Goal: Complete application form

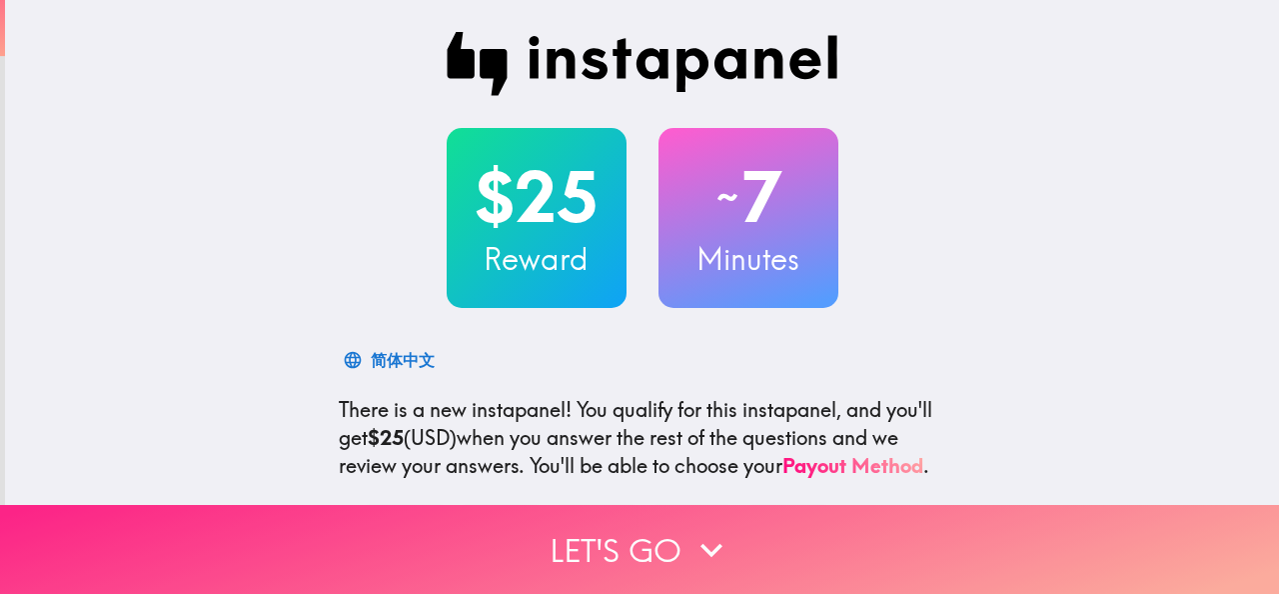
scroll to position [367, 0]
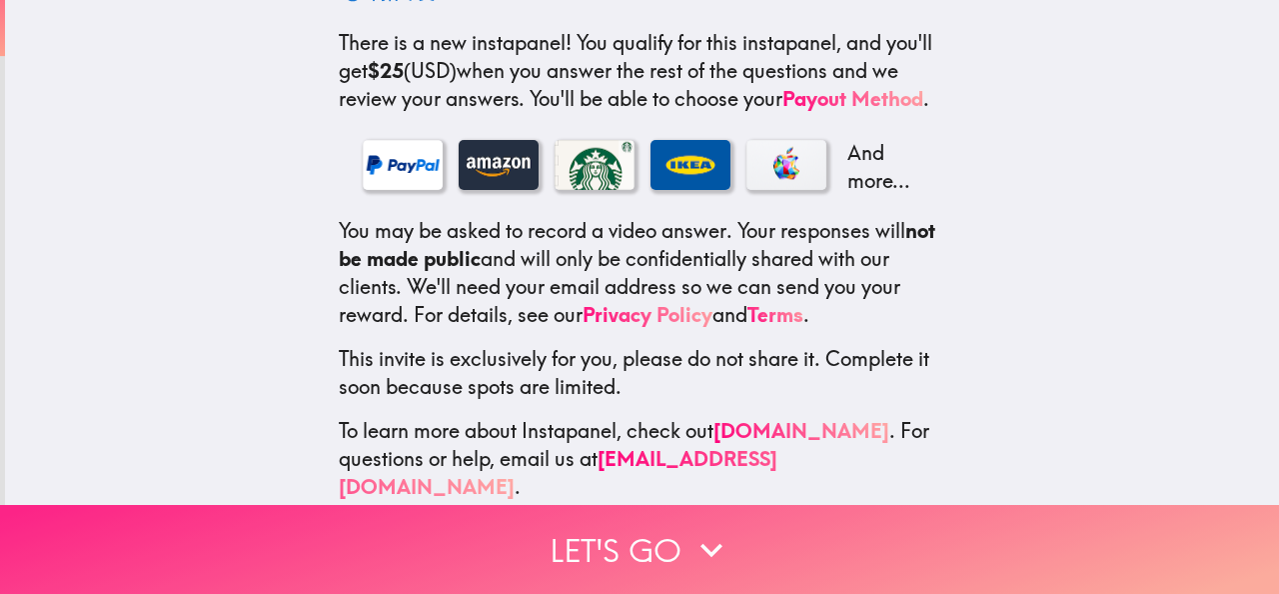
click at [598, 541] on button "Let's go" at bounding box center [639, 549] width 1279 height 89
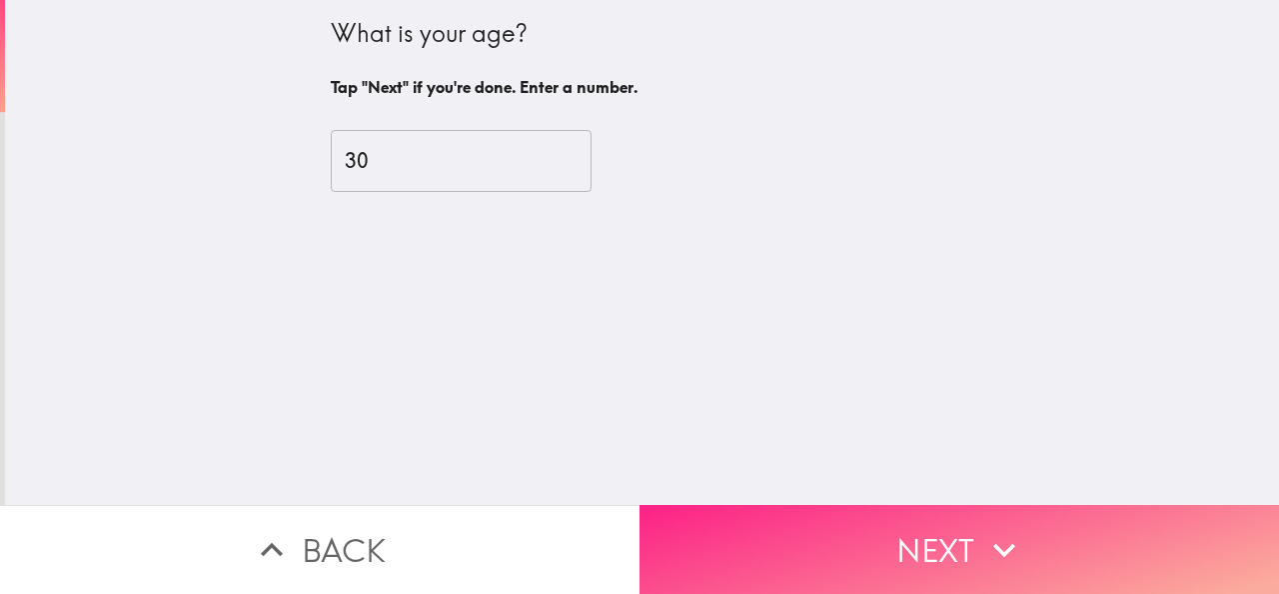
click at [794, 547] on button "Next" at bounding box center [960, 549] width 640 height 89
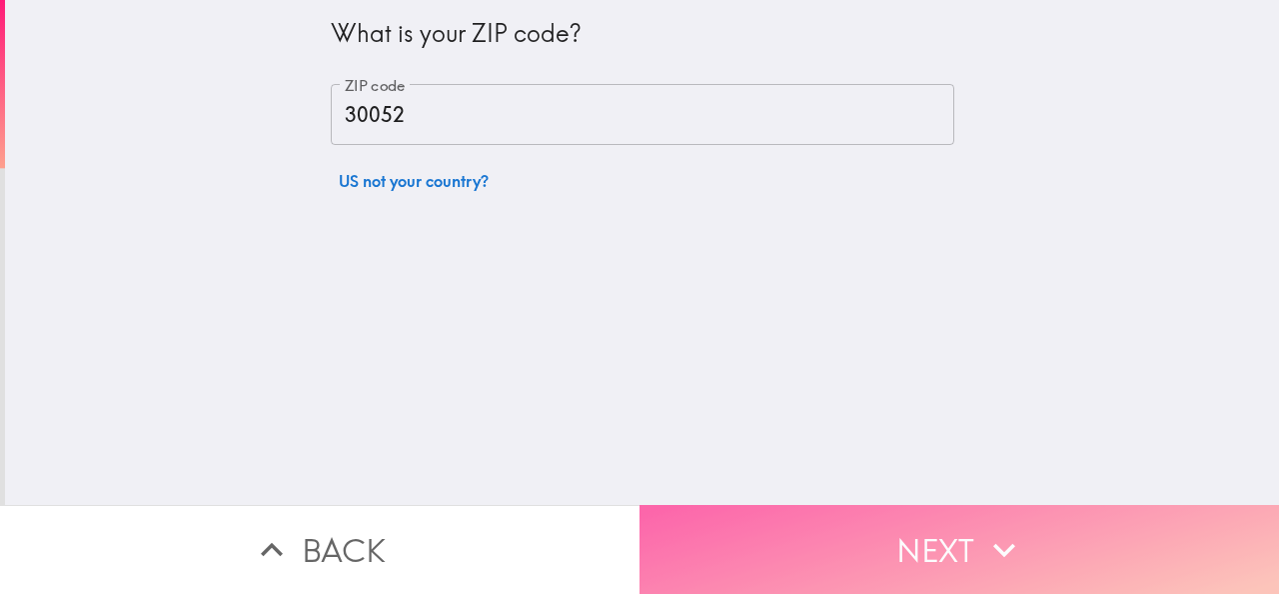
click at [794, 547] on button "Next" at bounding box center [960, 549] width 640 height 89
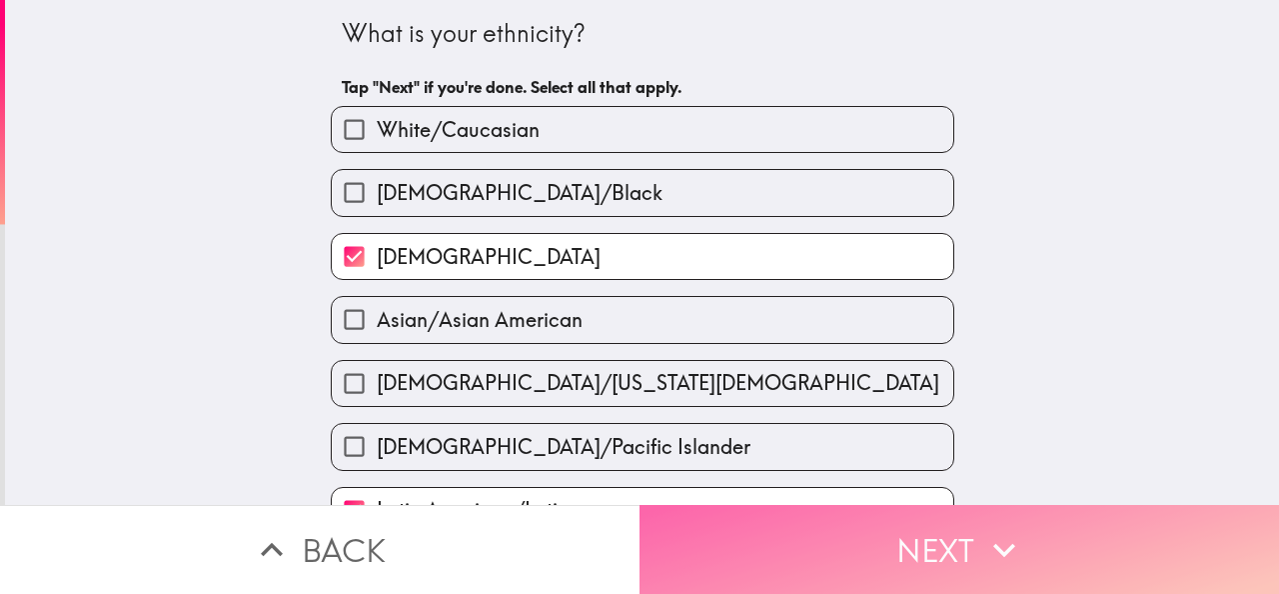
click at [794, 547] on button "Next" at bounding box center [960, 549] width 640 height 89
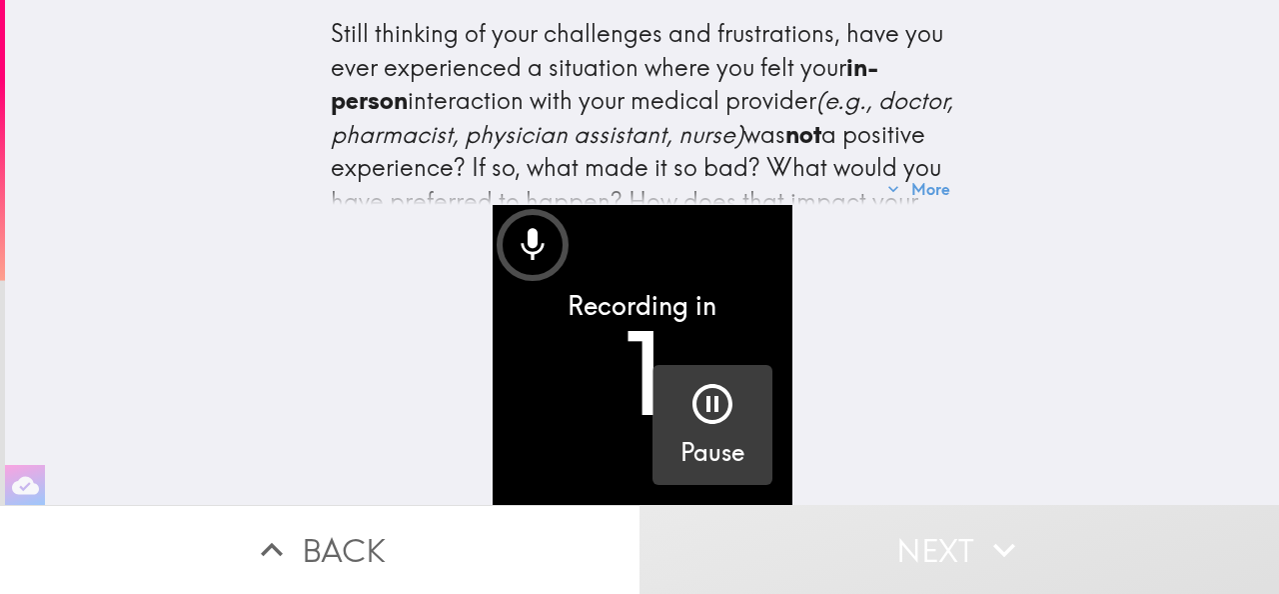
click at [717, 408] on icon "button" at bounding box center [713, 404] width 40 height 40
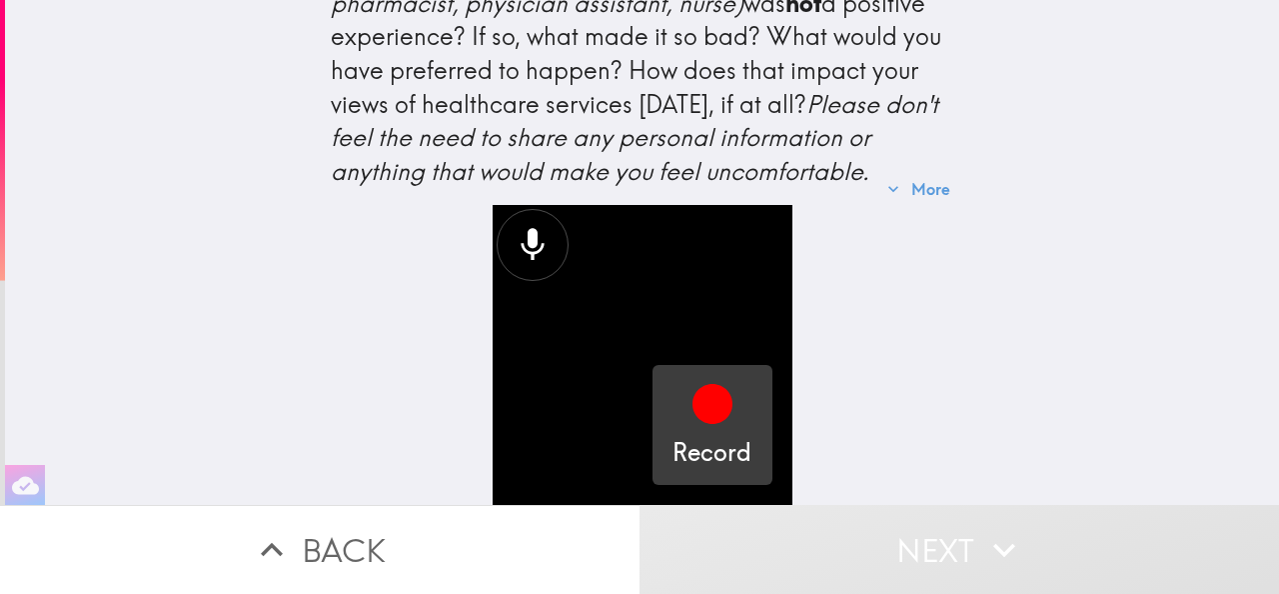
scroll to position [165, 0]
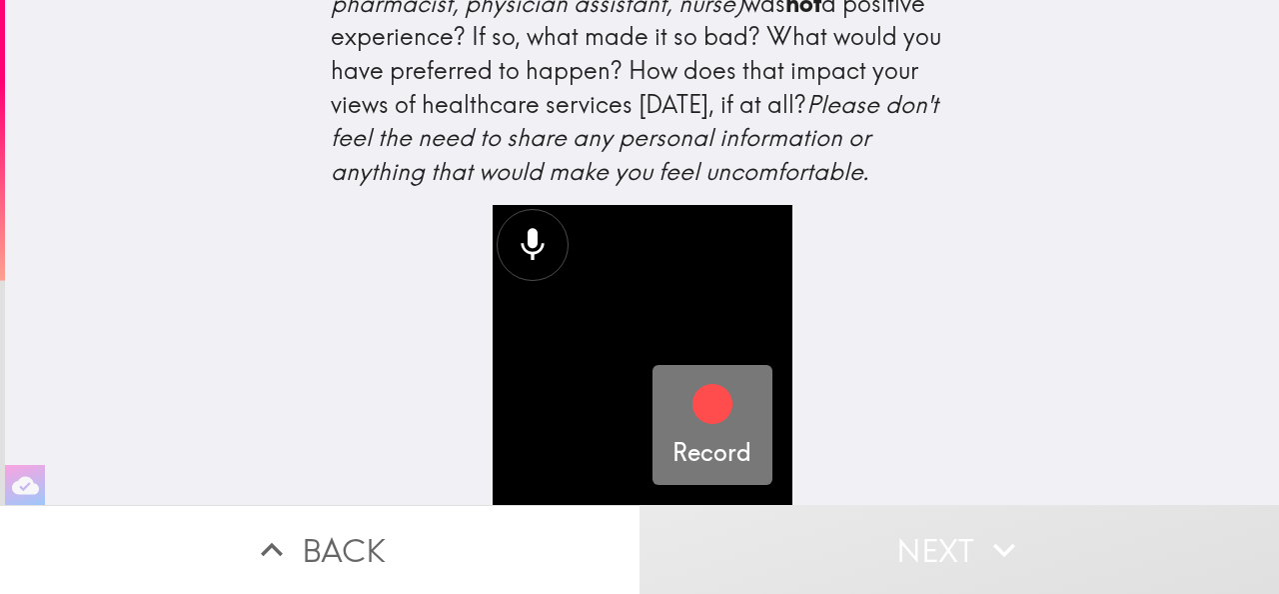
click at [732, 390] on icon "button" at bounding box center [713, 404] width 48 height 48
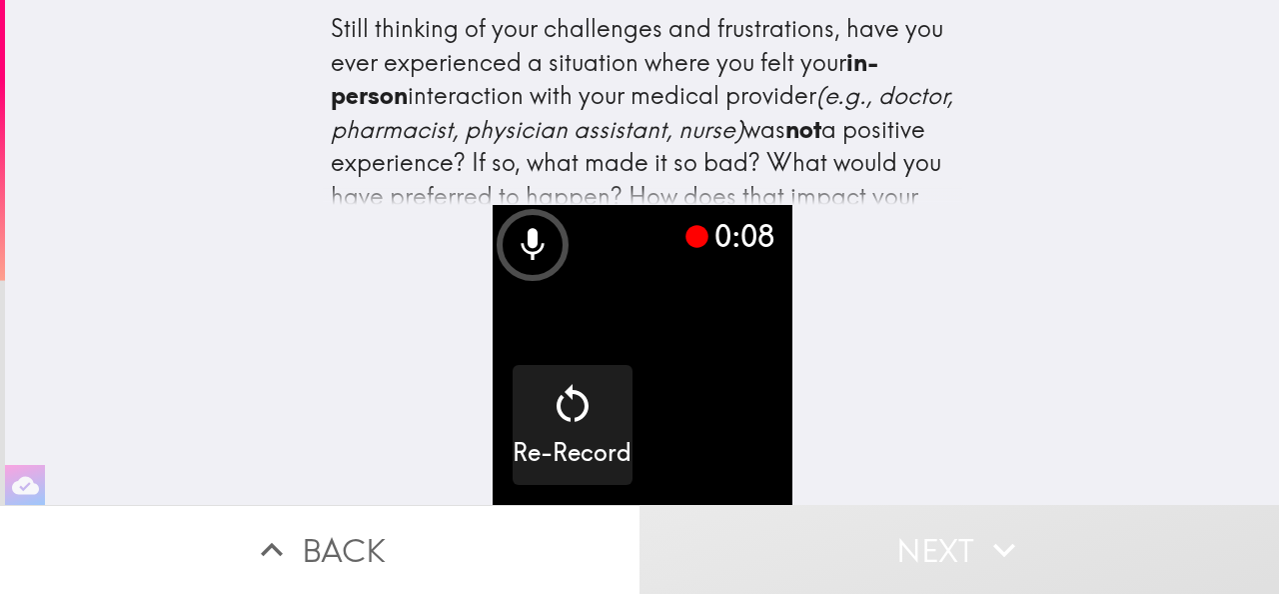
scroll to position [0, 0]
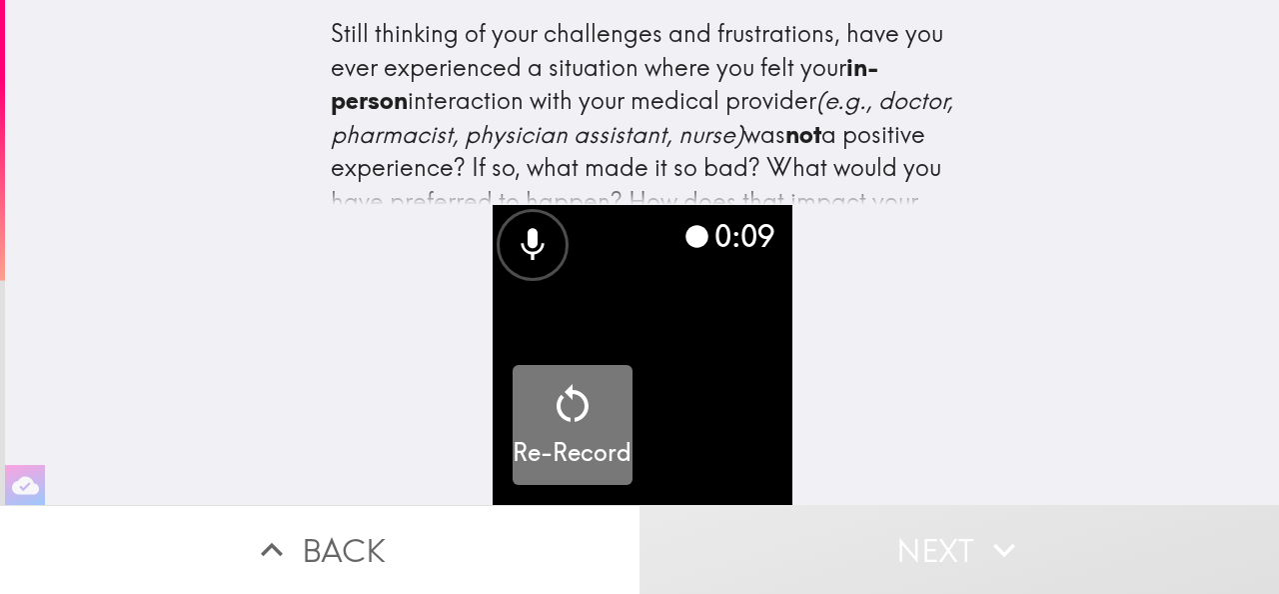
click at [577, 382] on icon "button" at bounding box center [573, 404] width 48 height 48
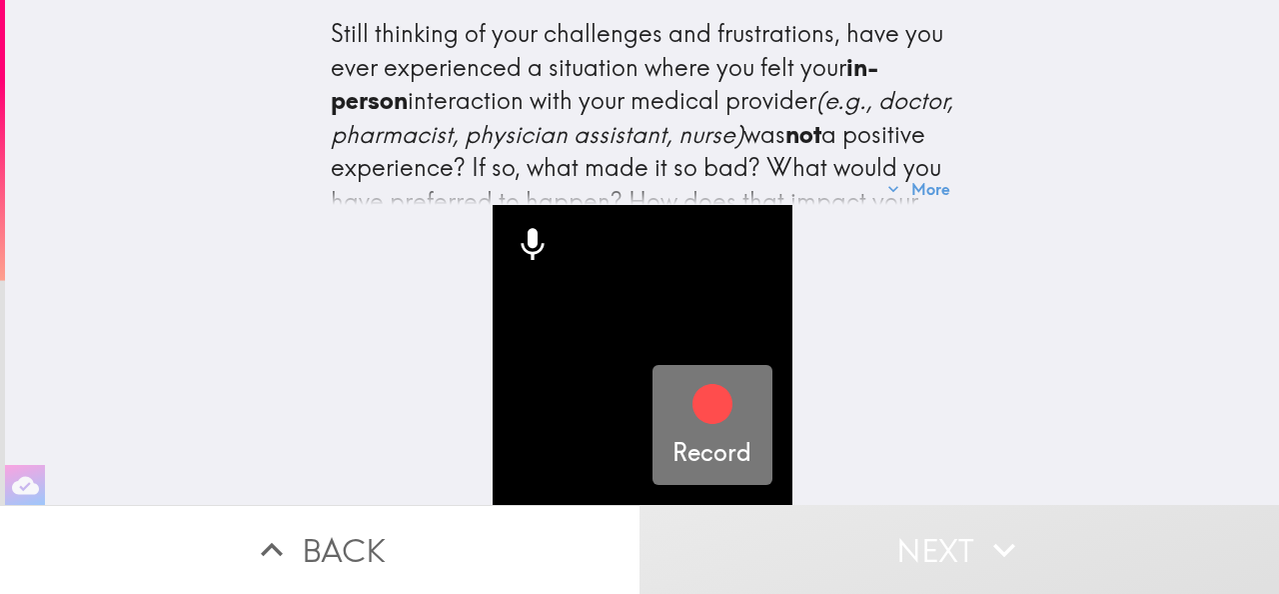
click at [709, 432] on div "button" at bounding box center [713, 408] width 48 height 56
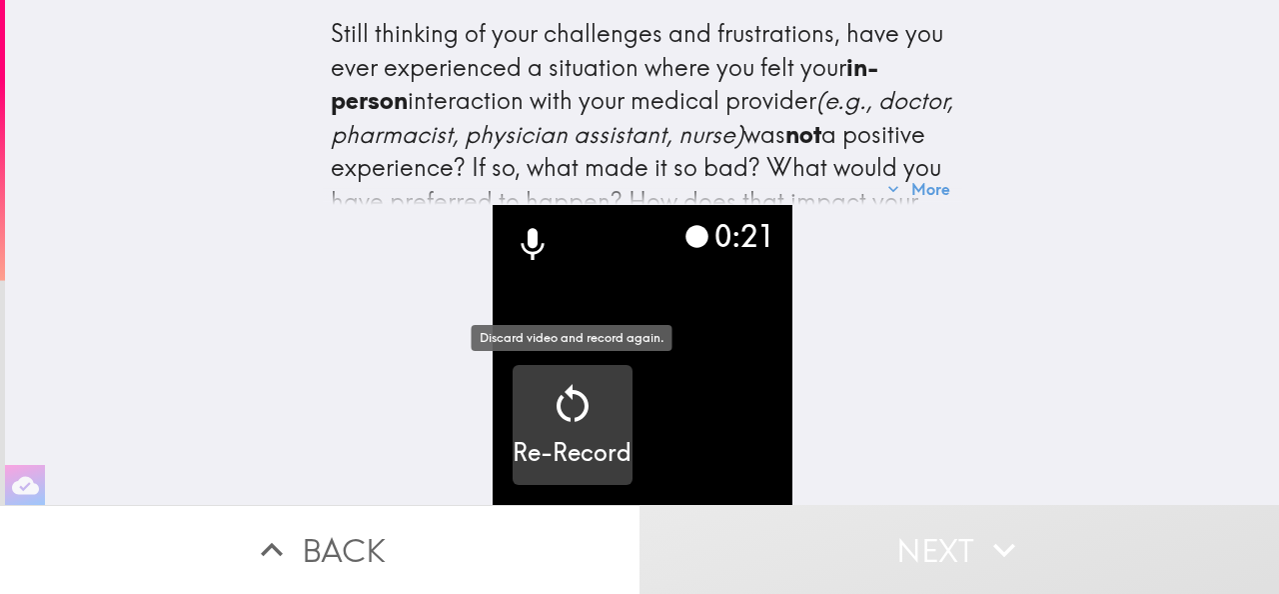
click at [565, 440] on h5 "Re-Record" at bounding box center [572, 453] width 119 height 34
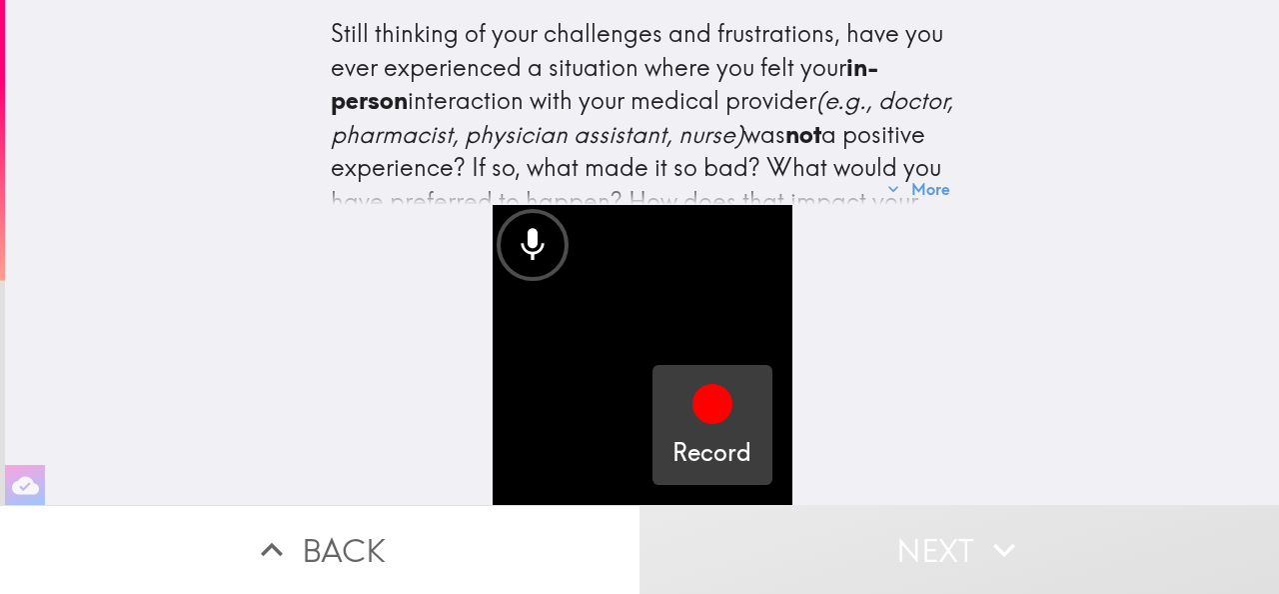
click at [726, 407] on icon "button" at bounding box center [713, 404] width 40 height 40
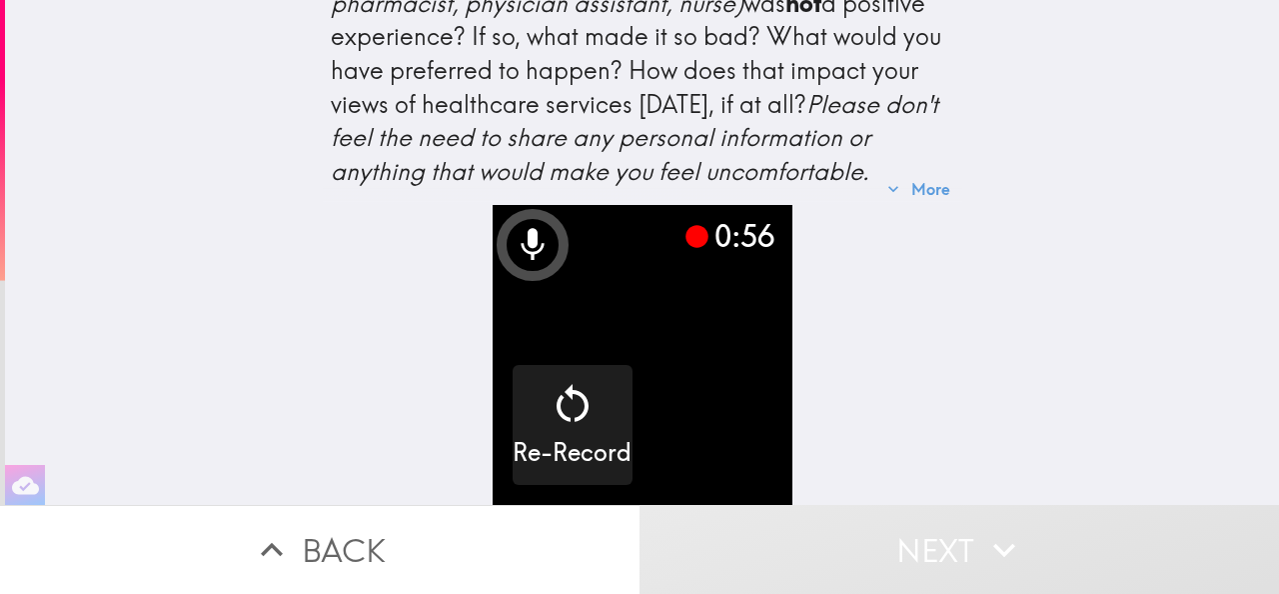
scroll to position [166, 0]
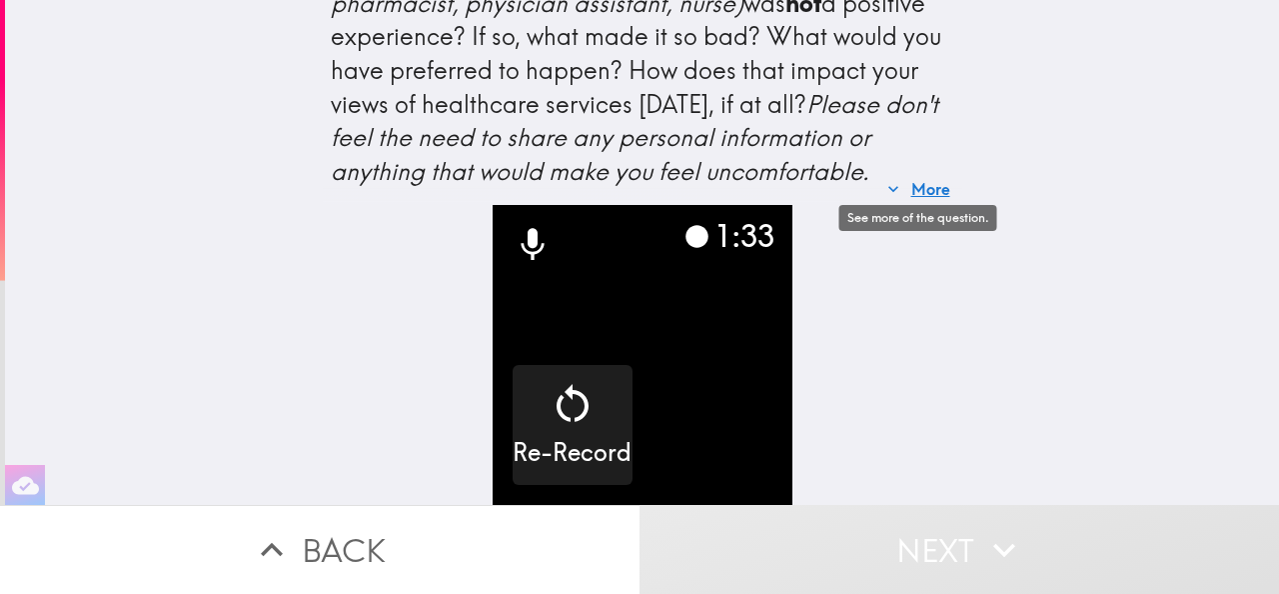
click at [909, 190] on button "More" at bounding box center [918, 189] width 79 height 40
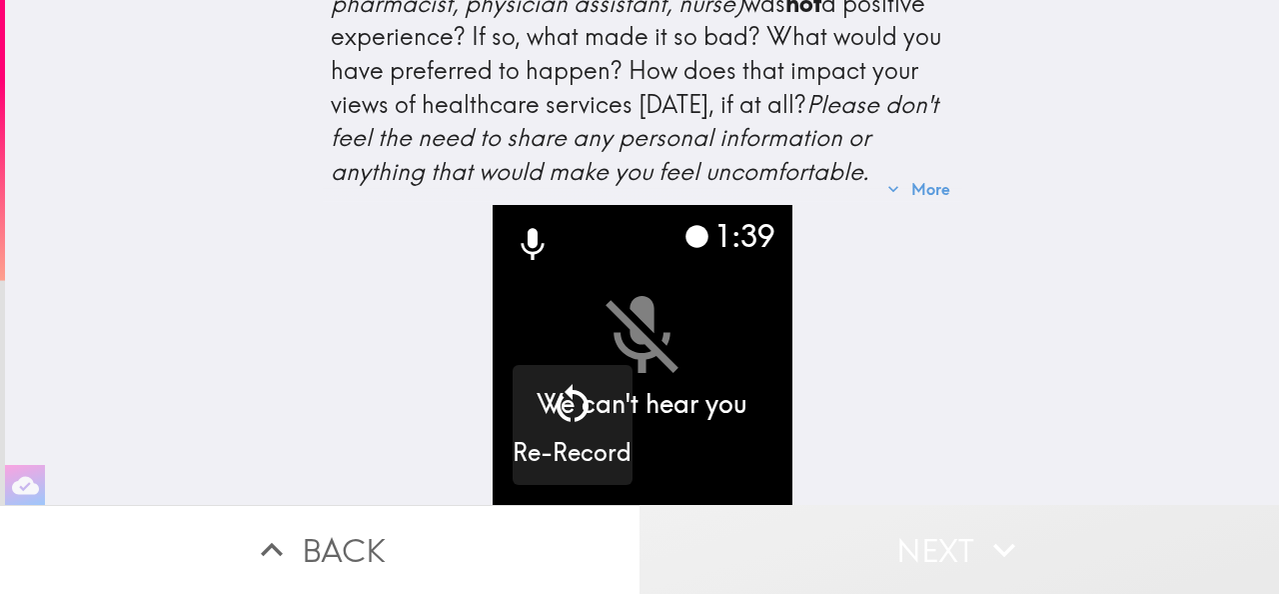
click at [909, 552] on button "Next" at bounding box center [960, 549] width 640 height 89
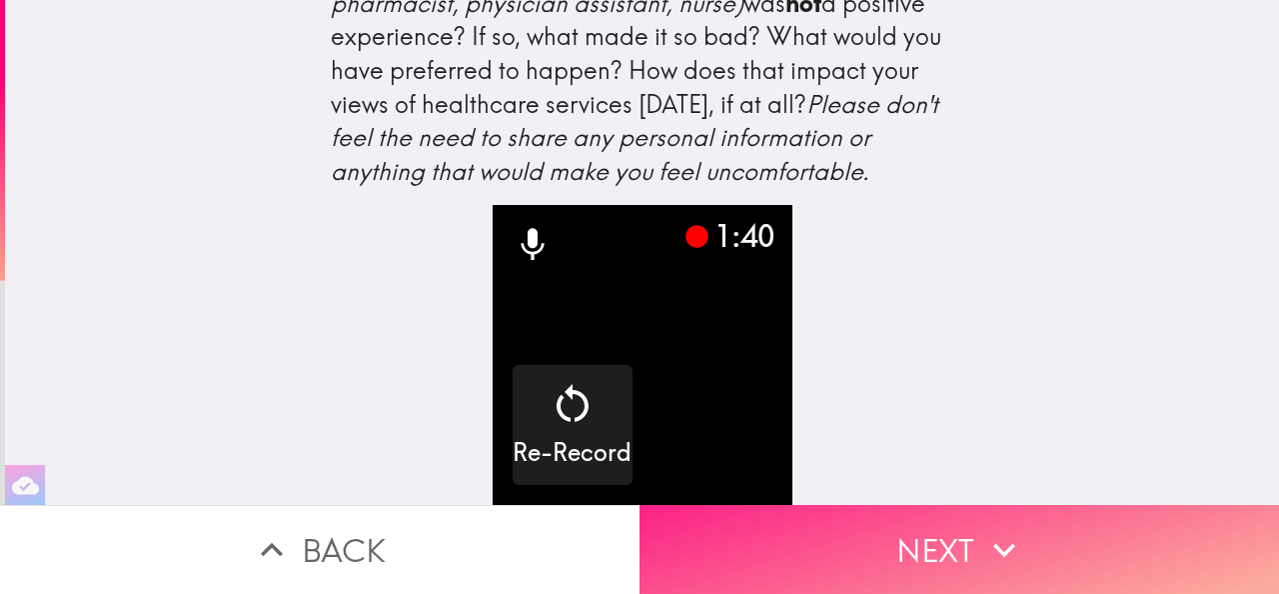
click at [909, 550] on button "Next" at bounding box center [960, 549] width 640 height 89
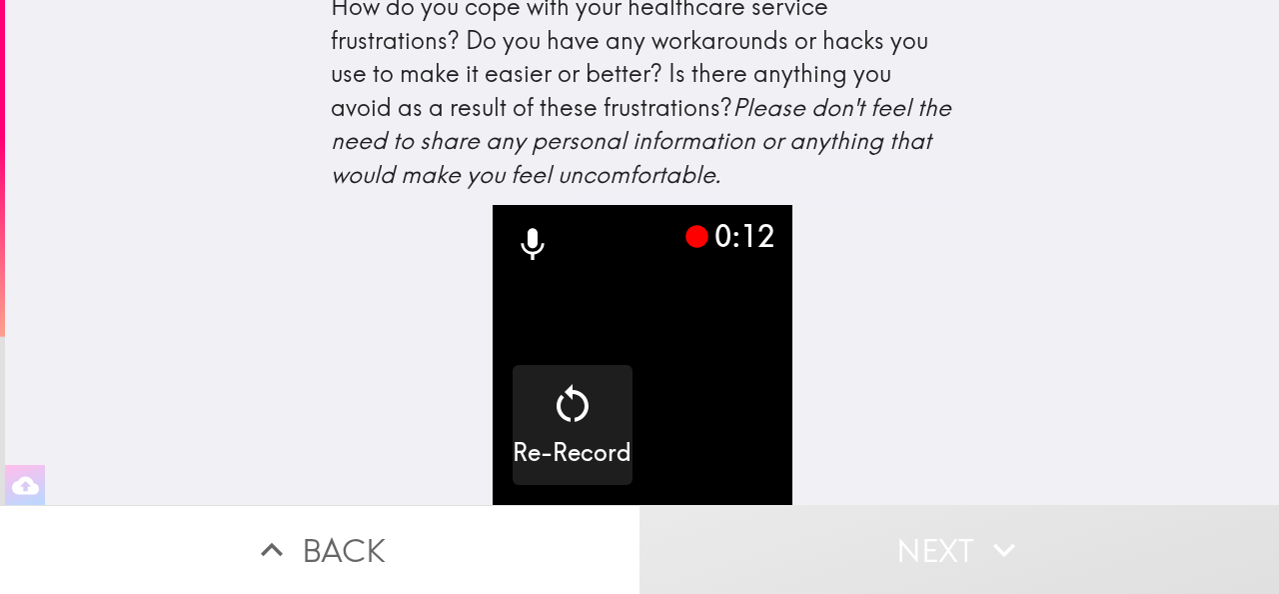
scroll to position [30, 0]
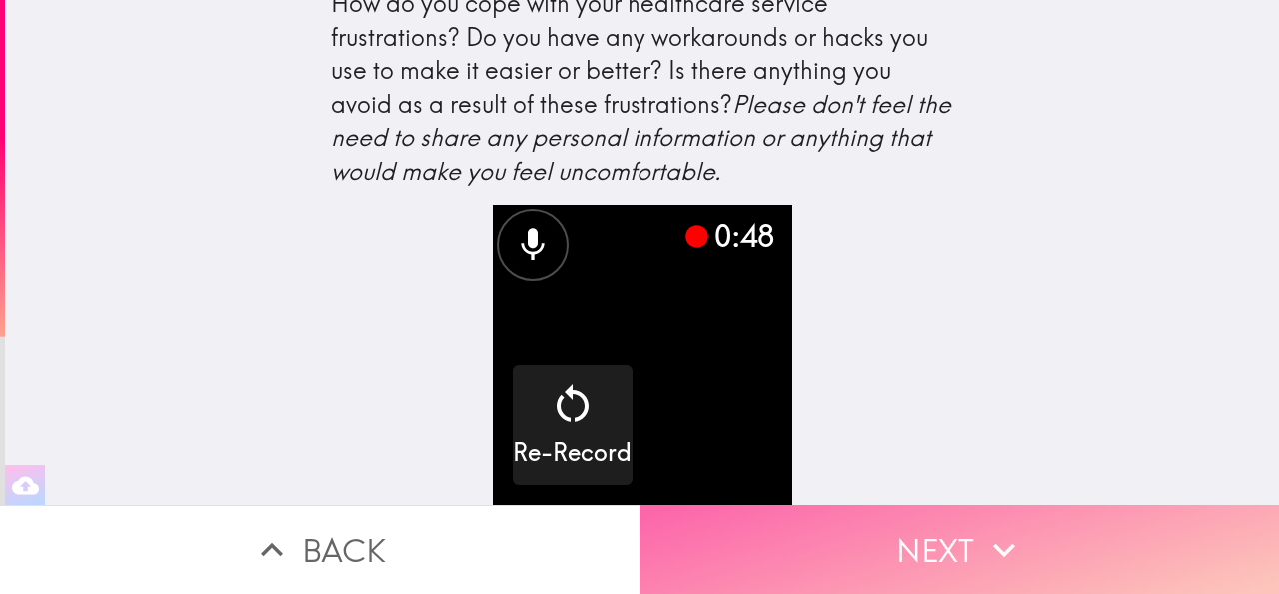
click at [916, 541] on button "Next" at bounding box center [960, 549] width 640 height 89
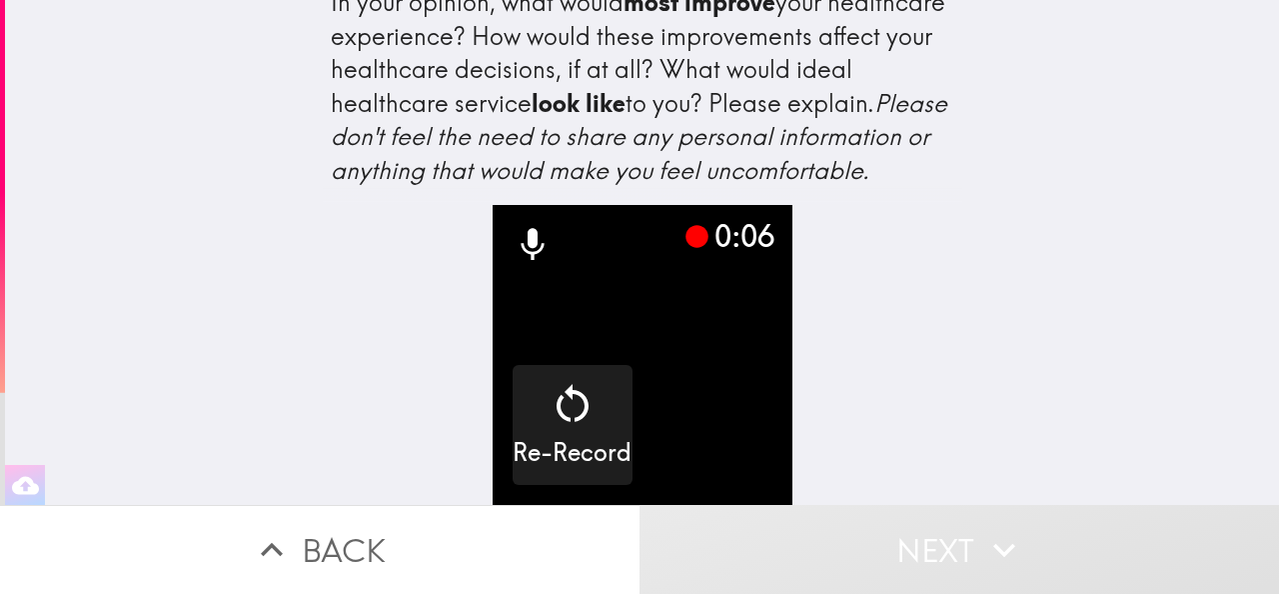
scroll to position [61, 0]
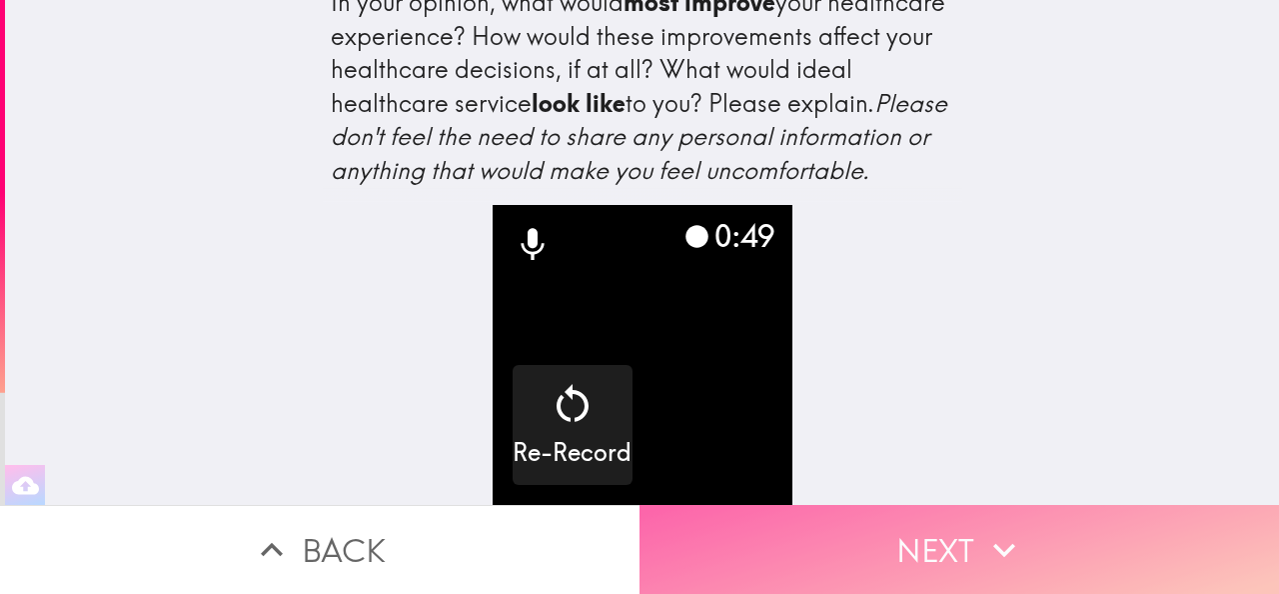
click at [990, 541] on icon "button" at bounding box center [1004, 550] width 44 height 44
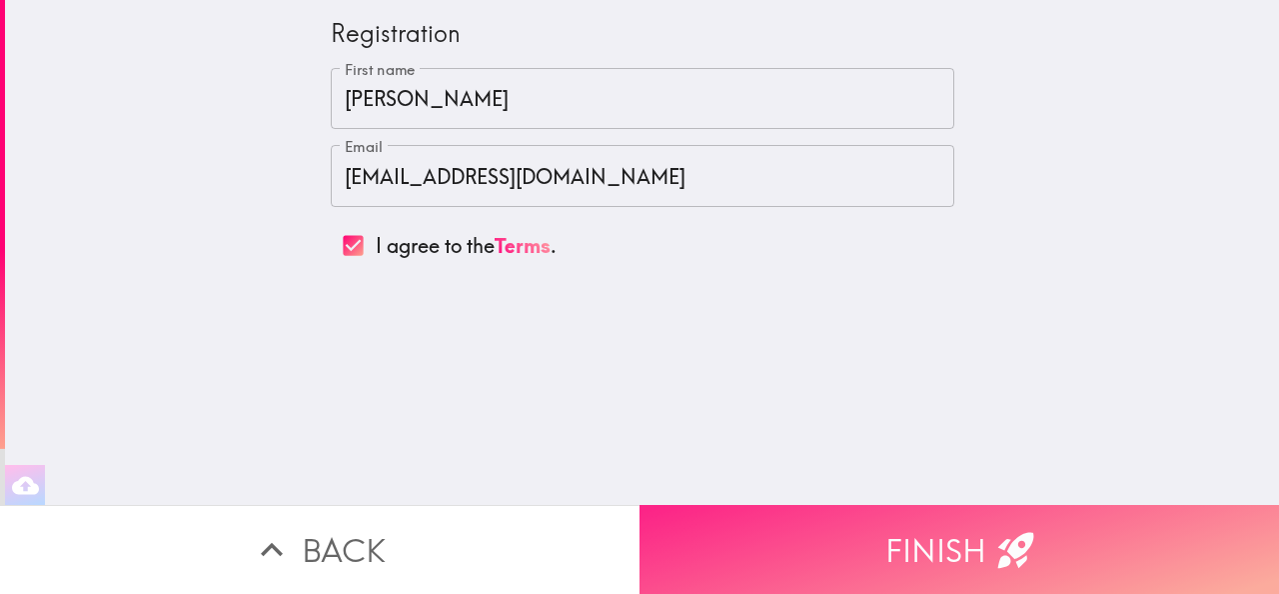
click at [990, 541] on button "Finish" at bounding box center [960, 549] width 640 height 89
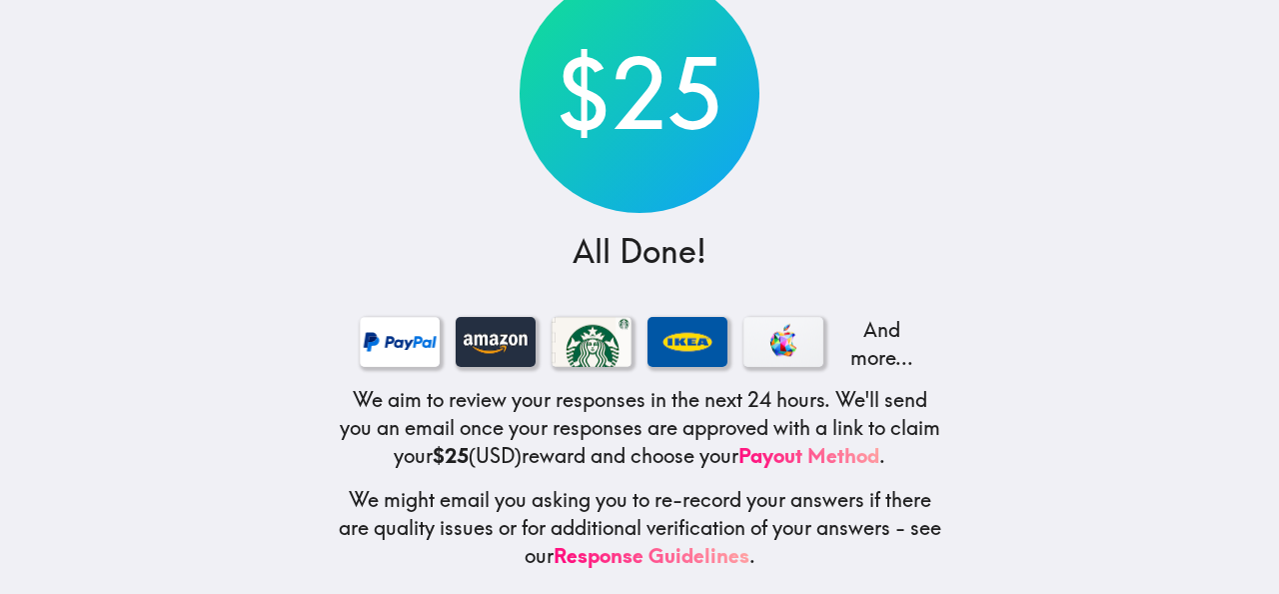
scroll to position [162, 0]
